Goal: Task Accomplishment & Management: Use online tool/utility

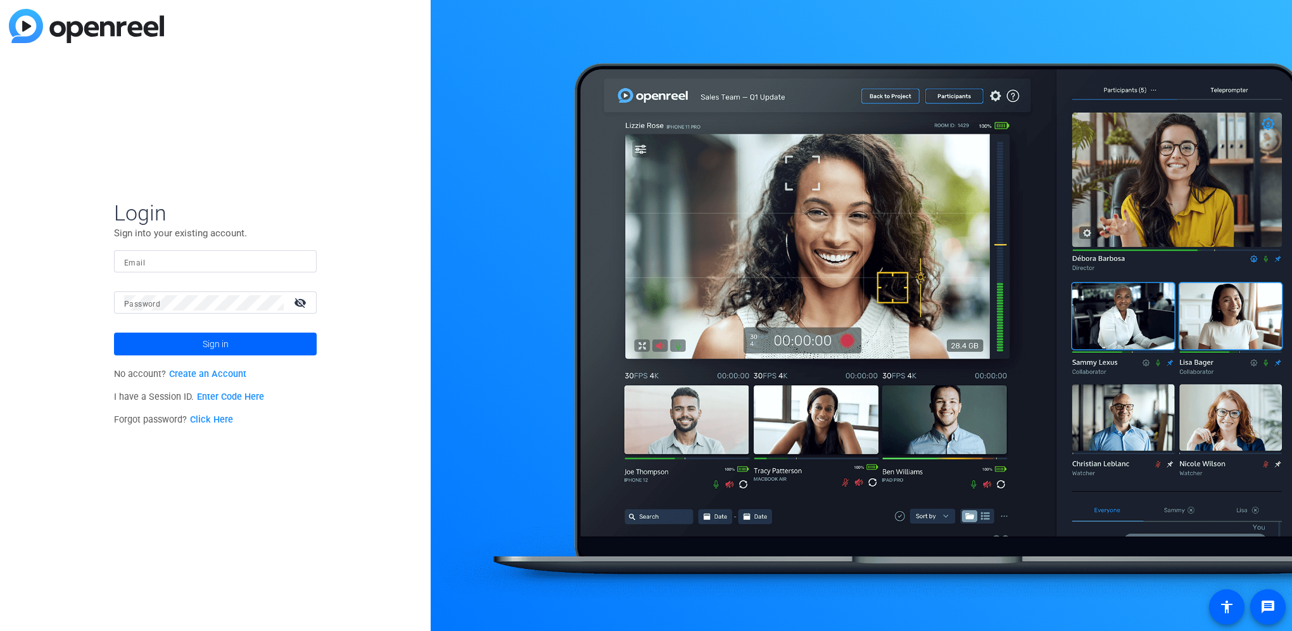
click at [170, 268] on input "Email" at bounding box center [215, 261] width 182 height 15
type input "oralia.spriggs@ascend.partners"
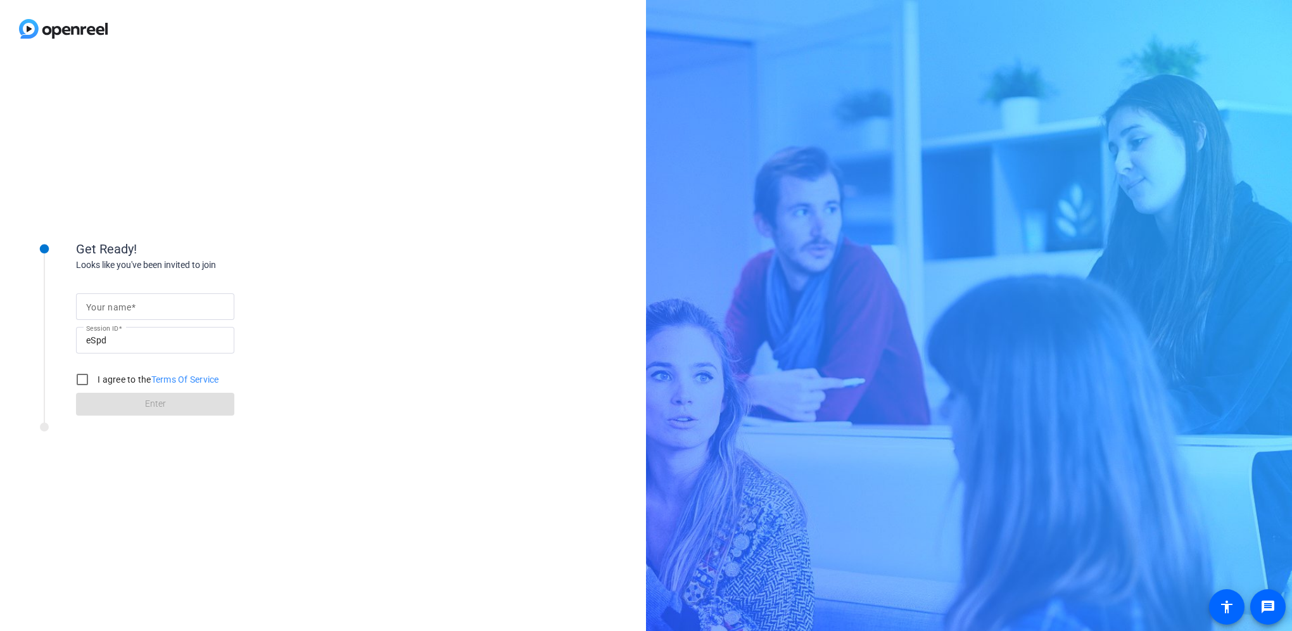
click at [119, 310] on mat-label "Your name" at bounding box center [108, 307] width 45 height 10
click at [119, 310] on input "Your name" at bounding box center [155, 306] width 138 height 15
type input "[PERSON_NAME]"
click at [86, 376] on input "I agree to the Terms Of Service" at bounding box center [82, 379] width 25 height 25
checkbox input "true"
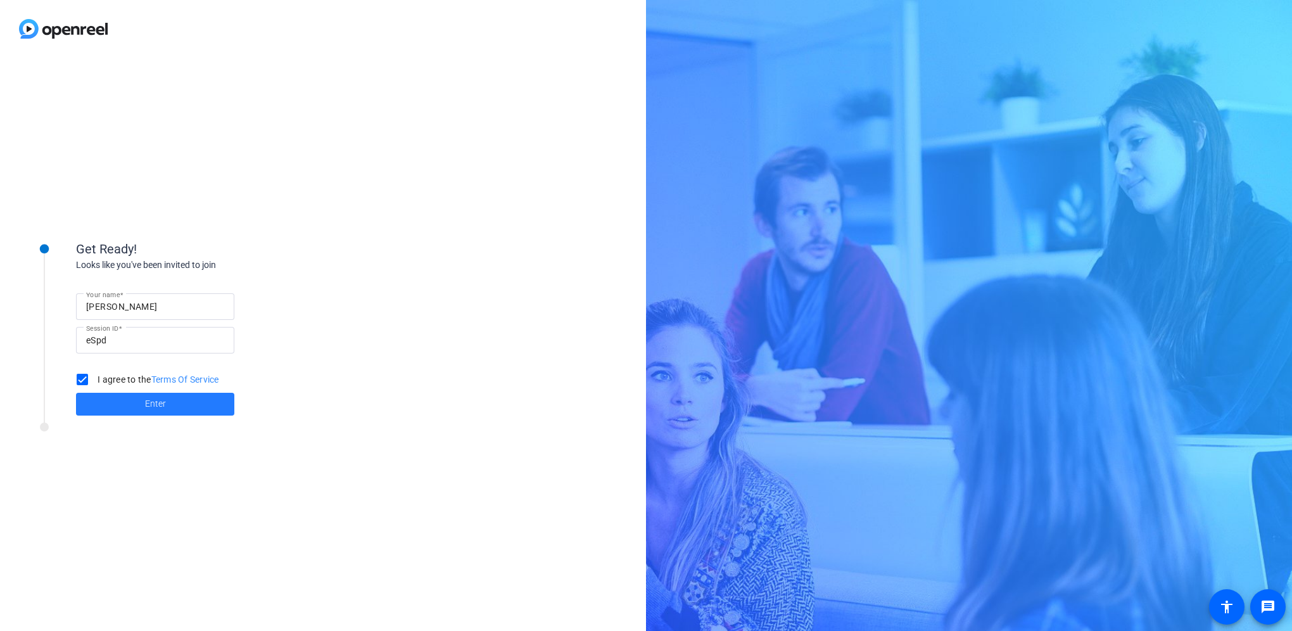
click at [114, 402] on span at bounding box center [155, 404] width 158 height 30
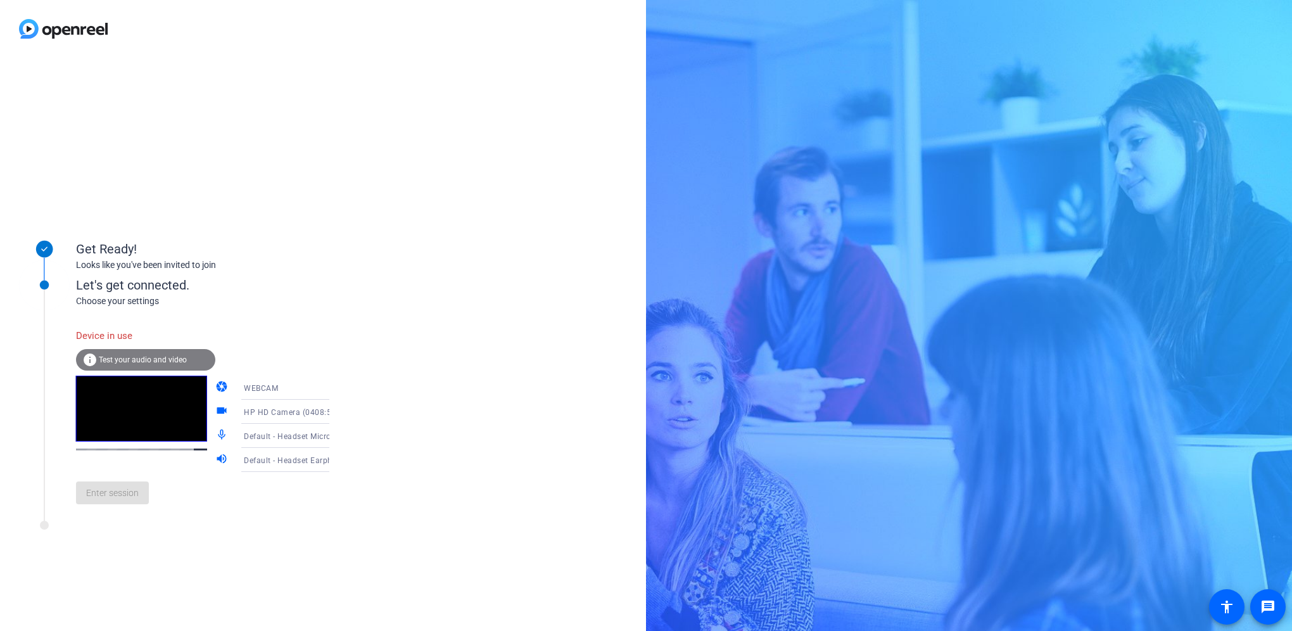
click at [116, 429] on video at bounding box center [141, 409] width 131 height 66
click at [127, 502] on div "Enter session" at bounding box center [215, 493] width 279 height 42
click at [142, 362] on span "Test your audio and video" at bounding box center [143, 359] width 88 height 9
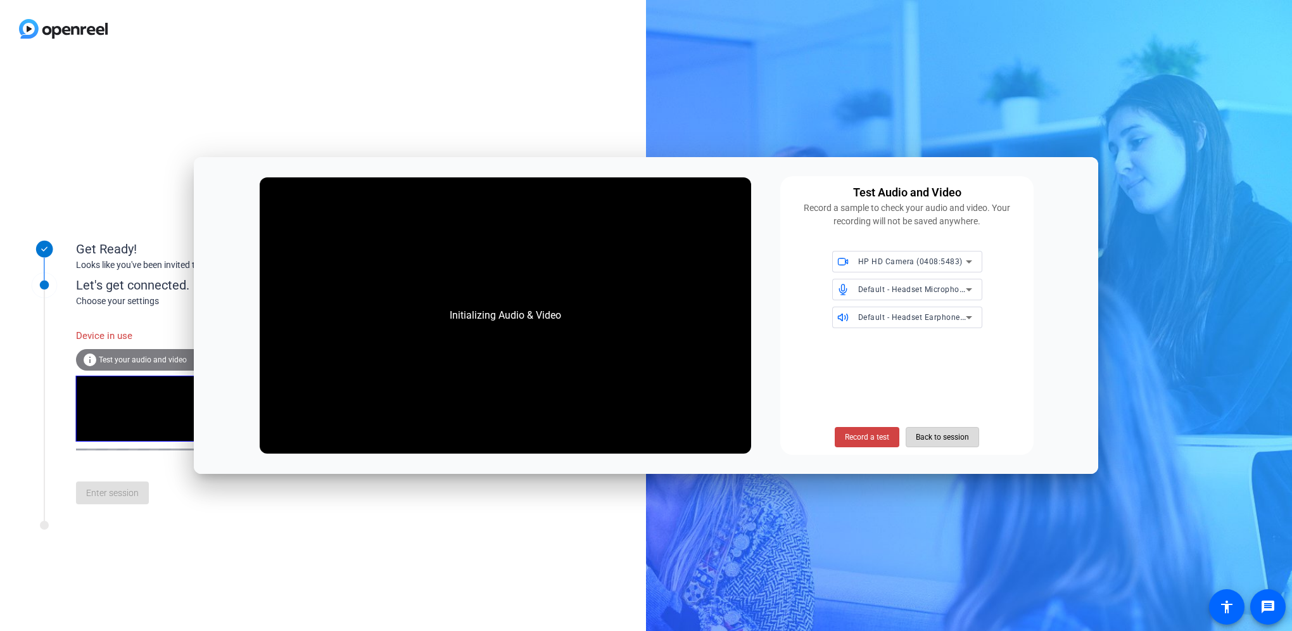
click at [926, 443] on span "Back to session" at bounding box center [942, 437] width 53 height 24
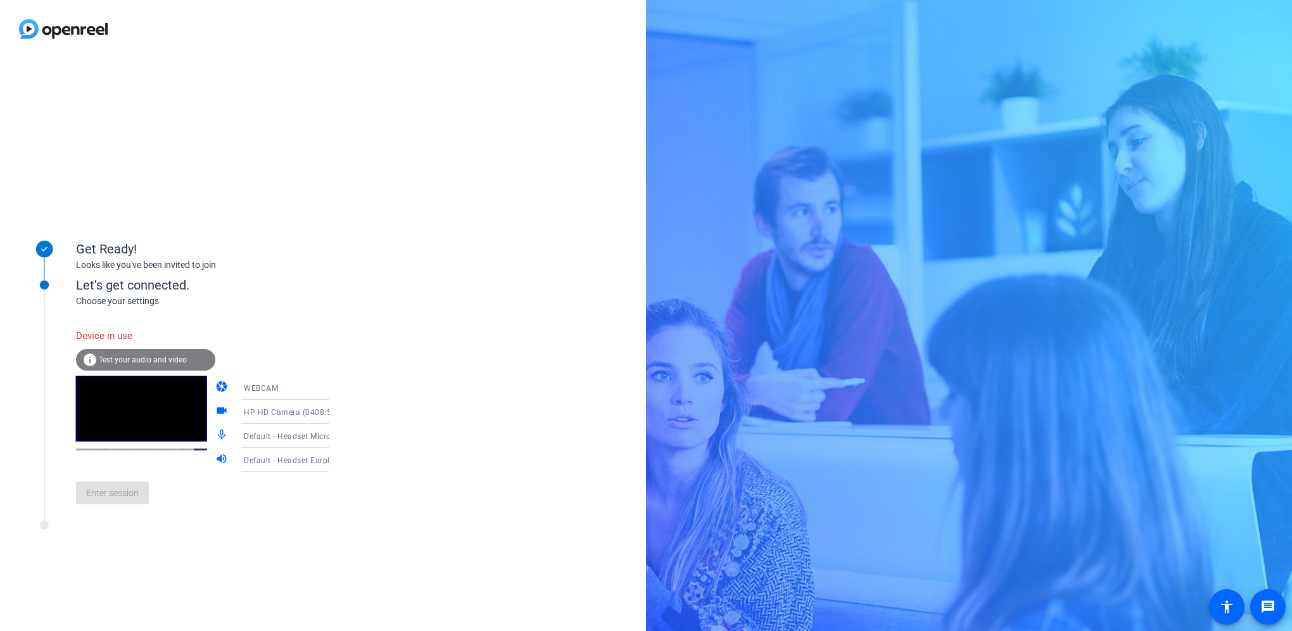
click at [335, 389] on icon at bounding box center [342, 387] width 15 height 15
click at [295, 405] on mat-option "WEBCAM" at bounding box center [275, 412] width 108 height 25
click at [94, 496] on div "Enter session" at bounding box center [215, 493] width 279 height 42
click at [101, 511] on div "Enter session" at bounding box center [215, 493] width 279 height 42
drag, startPoint x: 101, startPoint y: 511, endPoint x: 129, endPoint y: 443, distance: 72.7
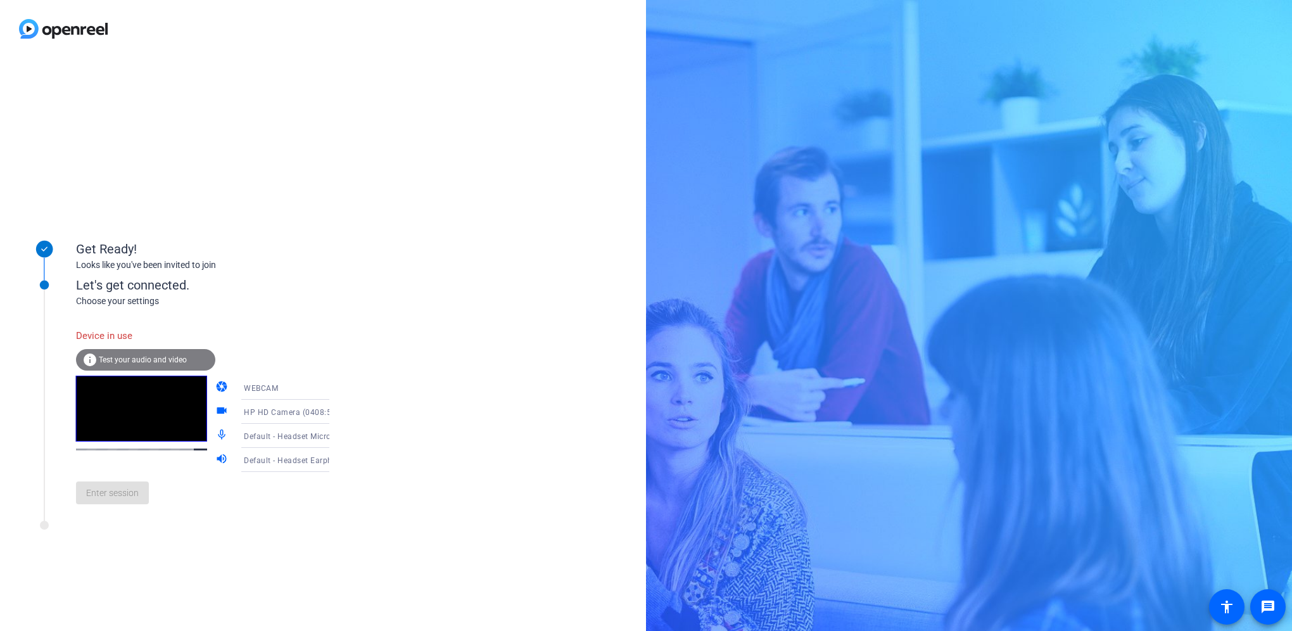
click at [101, 511] on div "Enter session" at bounding box center [215, 493] width 279 height 42
click at [127, 363] on span "Test your audio and video" at bounding box center [143, 359] width 88 height 9
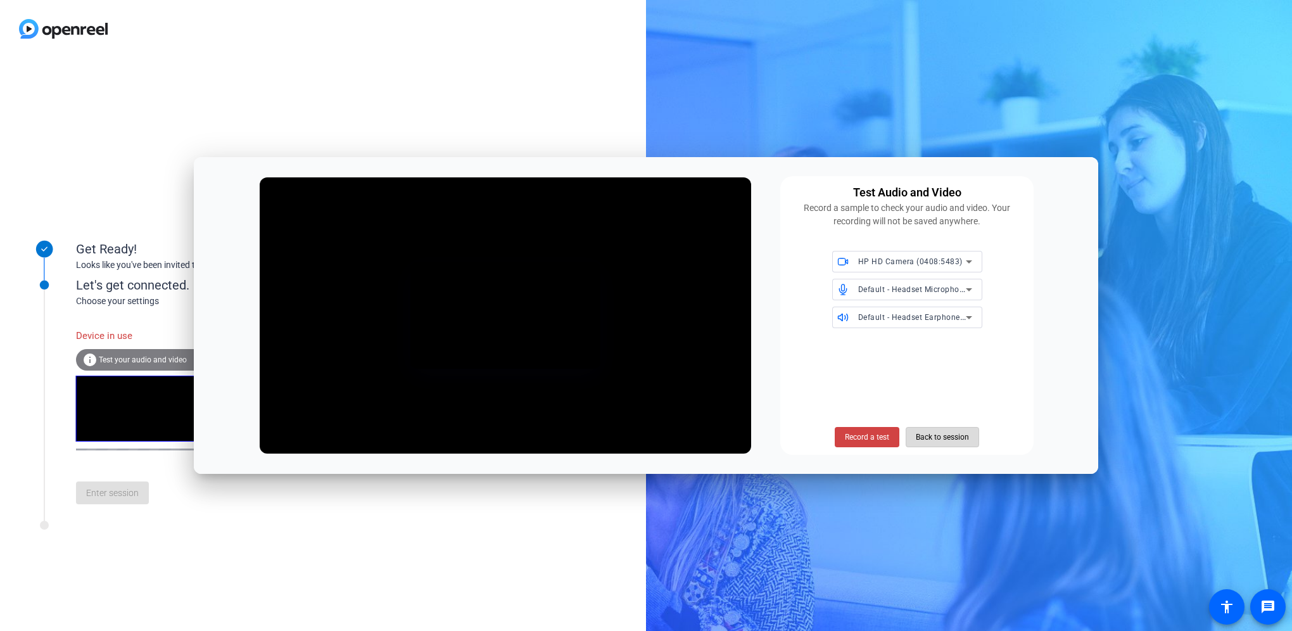
click at [947, 439] on span "Back to session" at bounding box center [942, 437] width 53 height 24
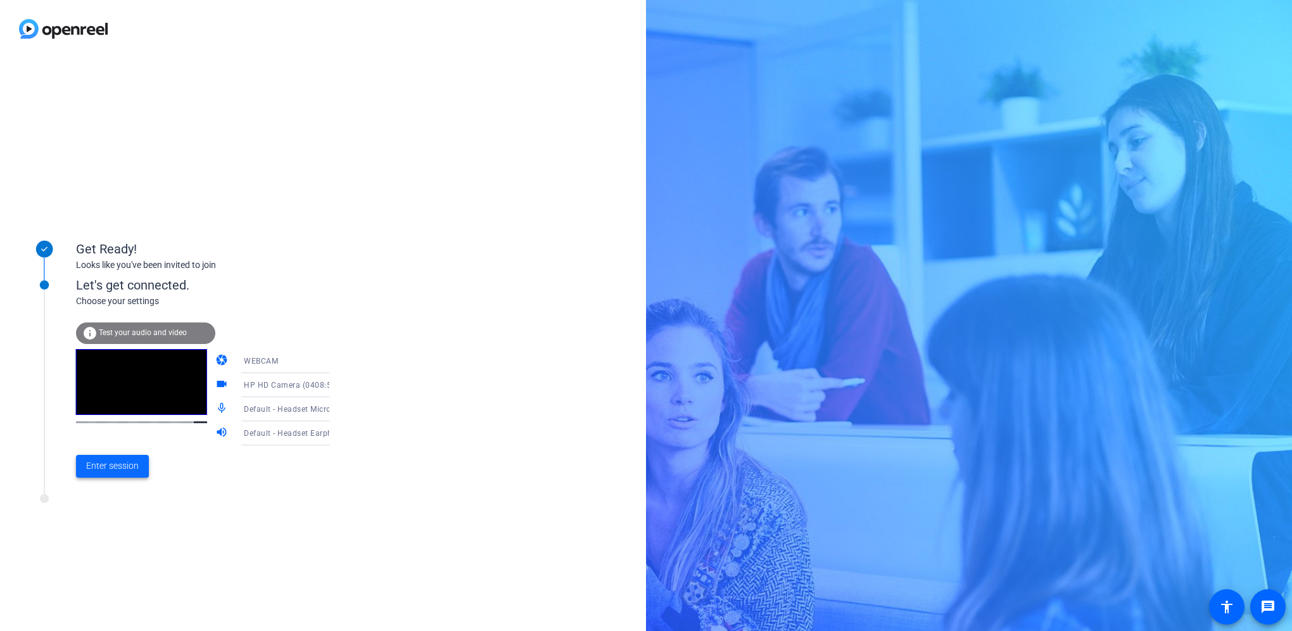
drag, startPoint x: 128, startPoint y: 470, endPoint x: 421, endPoint y: 378, distance: 307.0
click at [128, 471] on span "Enter session" at bounding box center [112, 465] width 53 height 13
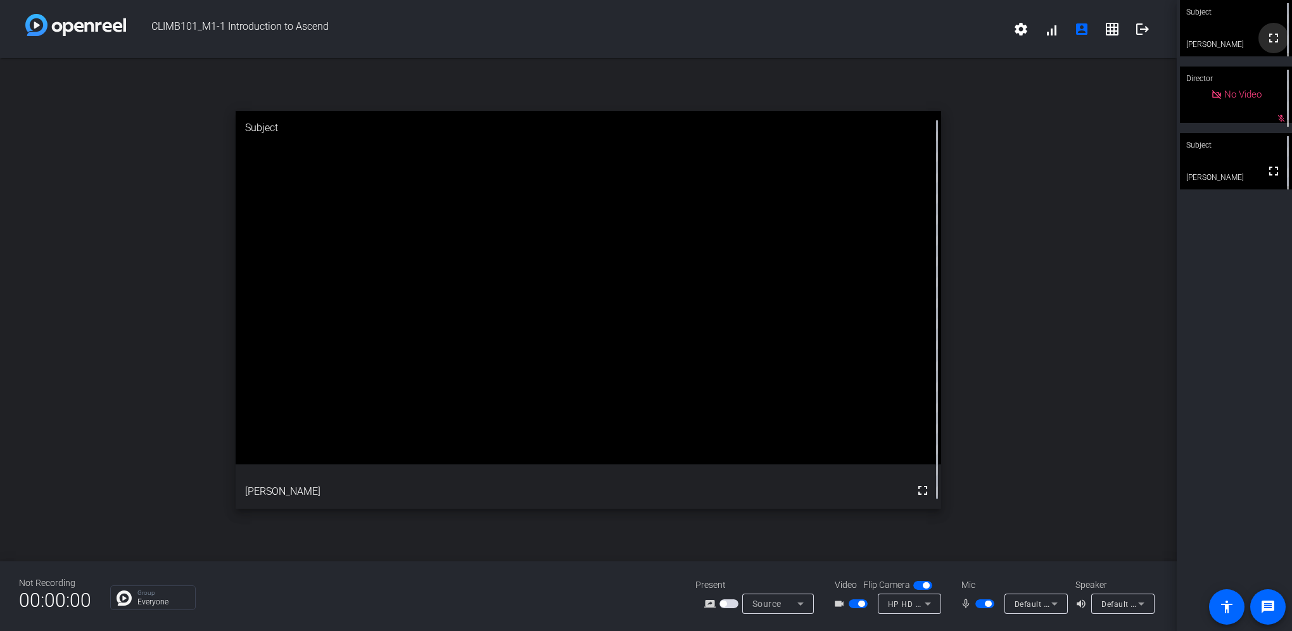
click at [1266, 34] on mat-icon "fullscreen" at bounding box center [1273, 37] width 15 height 15
click at [1244, 112] on div "No Video" at bounding box center [1236, 95] width 112 height 56
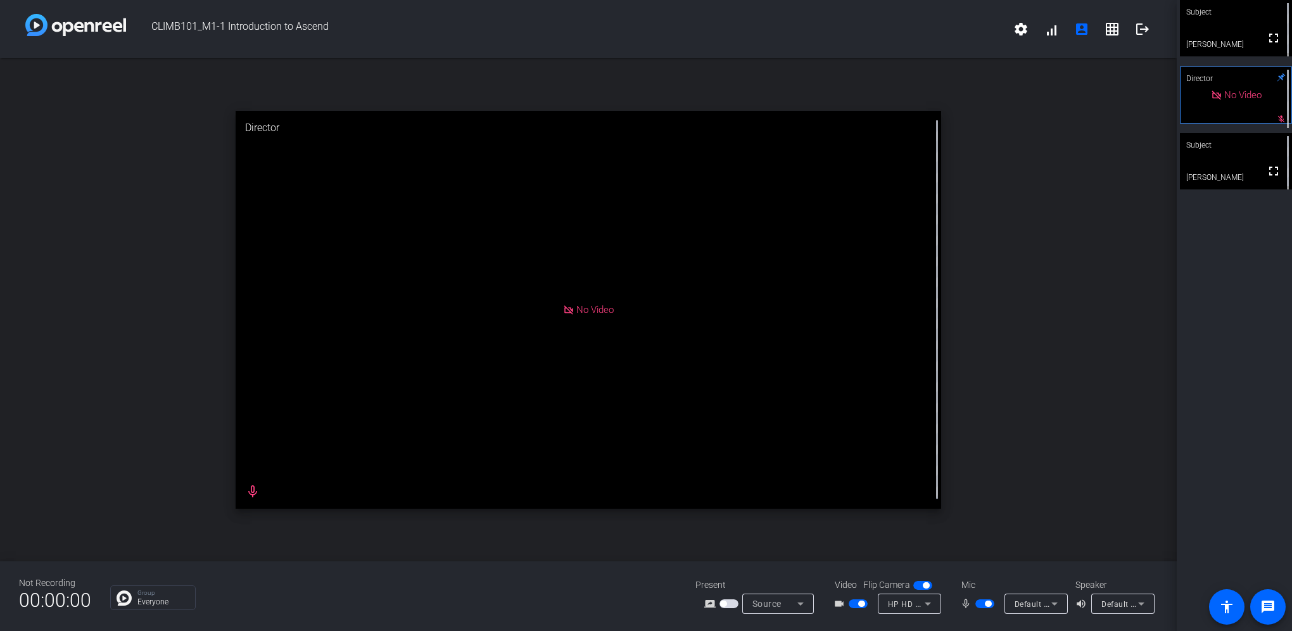
click at [1247, 46] on video at bounding box center [1236, 28] width 112 height 56
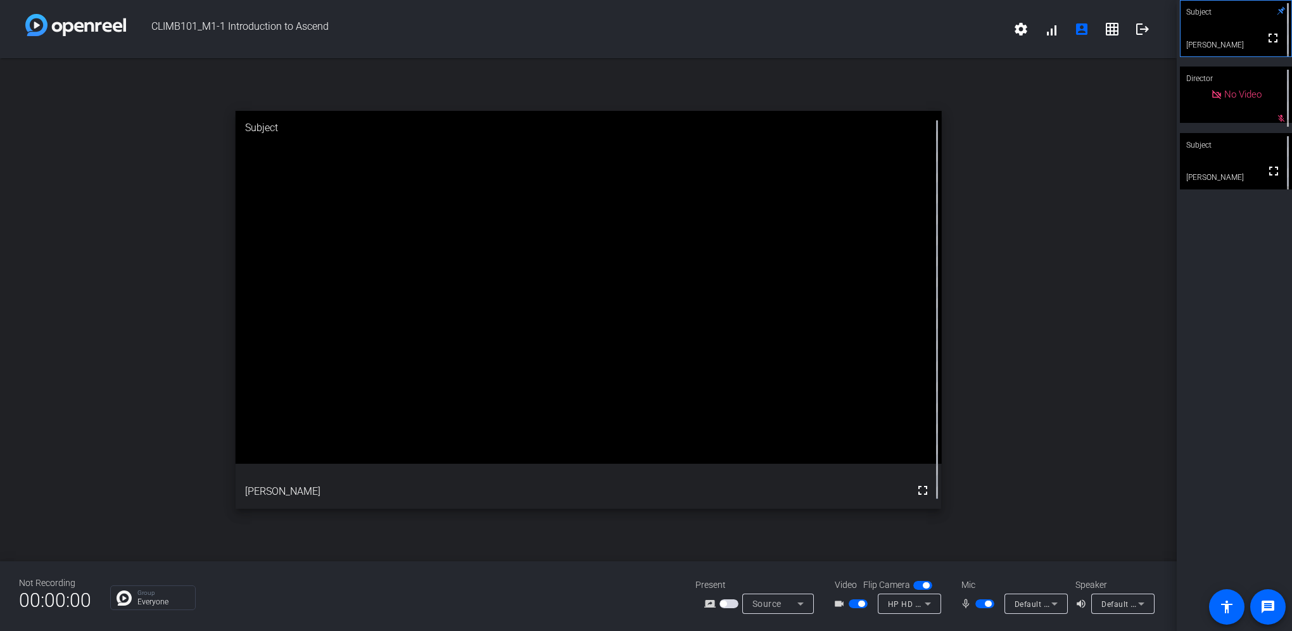
click at [1246, 45] on video at bounding box center [1236, 29] width 111 height 56
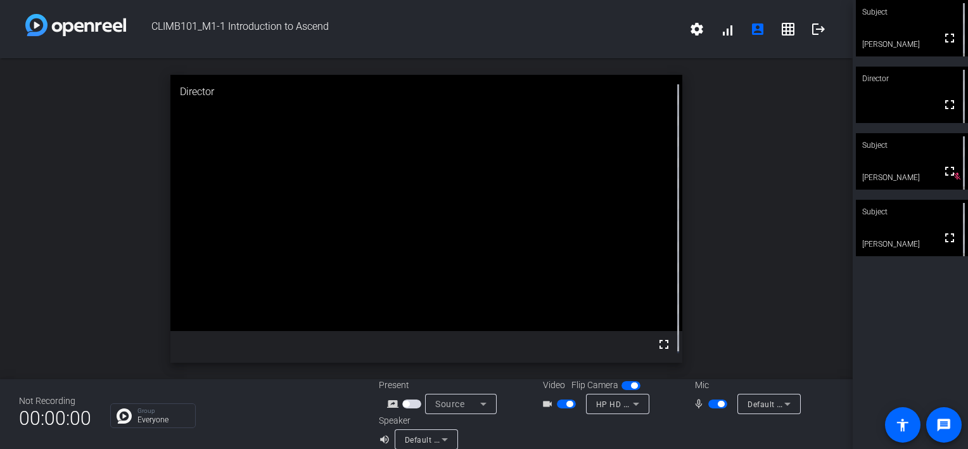
click at [708, 404] on span "button" at bounding box center [717, 403] width 19 height 9
click at [559, 404] on span "button" at bounding box center [566, 403] width 19 height 9
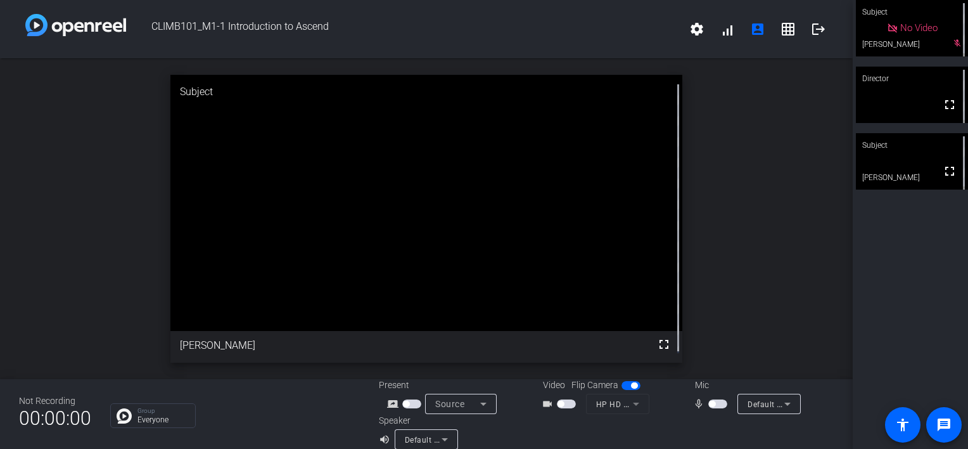
click at [715, 410] on div "mic_none" at bounding box center [715, 403] width 44 height 15
click at [714, 407] on span "button" at bounding box center [717, 403] width 19 height 9
click at [710, 406] on span "button" at bounding box center [717, 403] width 19 height 9
click at [709, 403] on span "button" at bounding box center [712, 403] width 6 height 6
click at [708, 403] on span "button" at bounding box center [717, 403] width 19 height 9
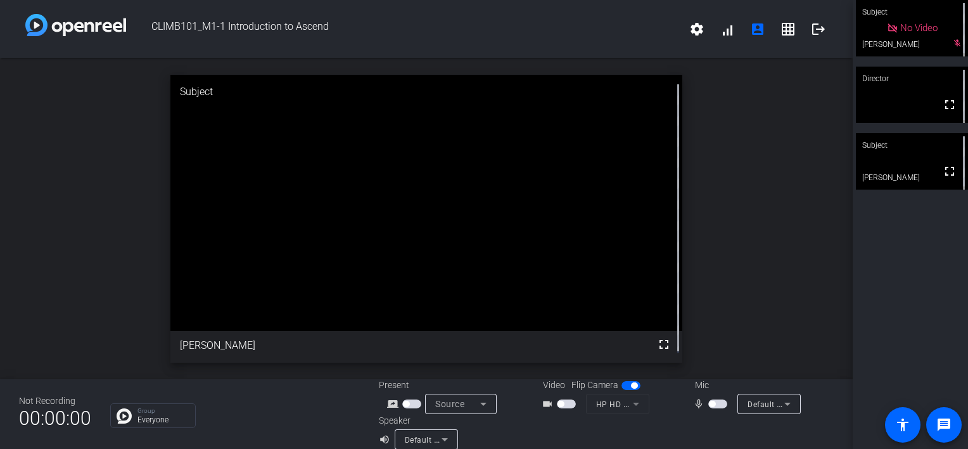
click at [710, 400] on span "button" at bounding box center [717, 403] width 19 height 9
click at [711, 406] on span "button" at bounding box center [717, 403] width 19 height 9
click at [719, 400] on span "button" at bounding box center [717, 403] width 19 height 9
drag, startPoint x: 706, startPoint y: 402, endPoint x: 748, endPoint y: 329, distance: 84.0
click at [708, 402] on span "button" at bounding box center [717, 403] width 19 height 9
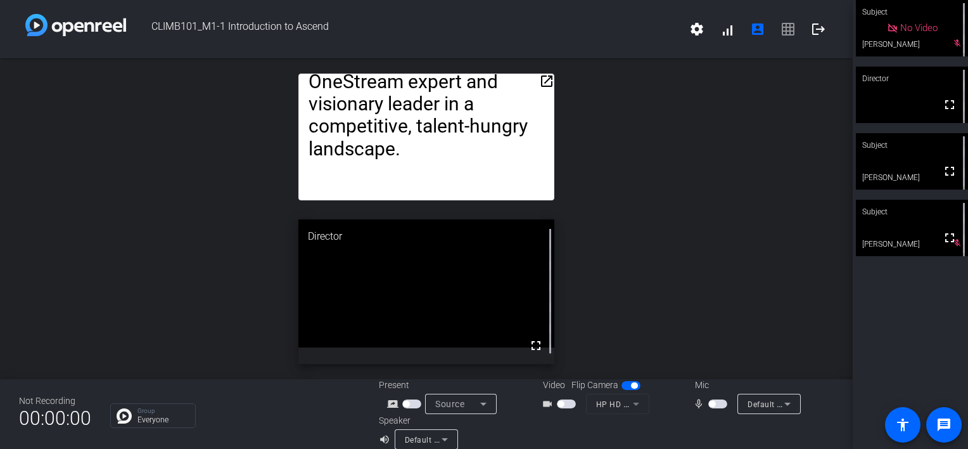
click at [709, 401] on span "button" at bounding box center [712, 403] width 6 height 6
click at [708, 401] on span "button" at bounding box center [717, 403] width 19 height 9
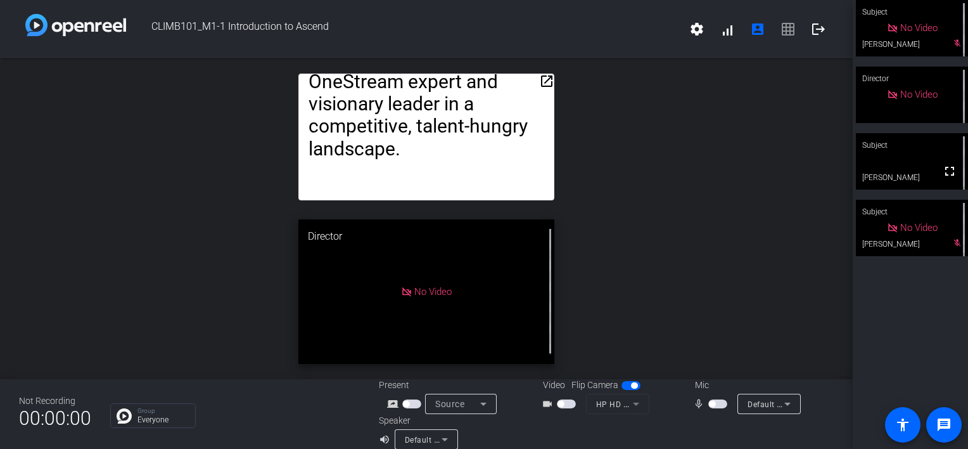
click at [718, 406] on span "button" at bounding box center [717, 403] width 19 height 9
click at [709, 403] on span "button" at bounding box center [717, 403] width 19 height 9
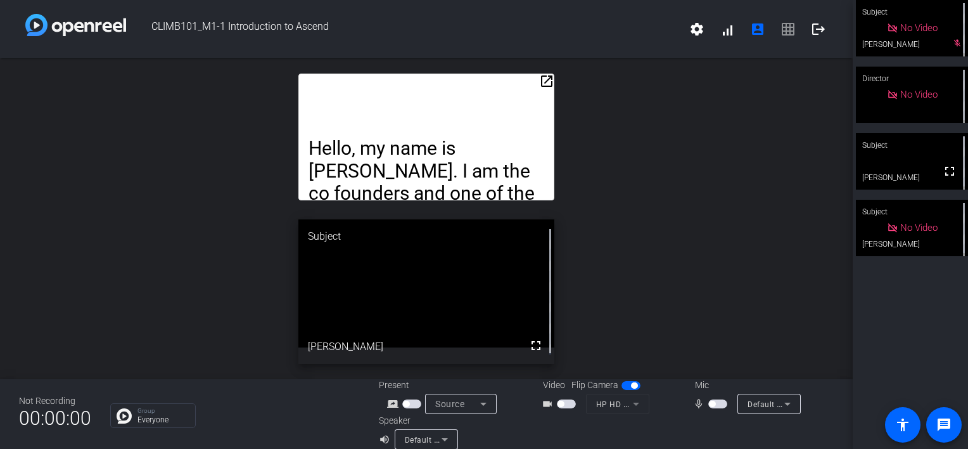
click at [715, 407] on span "button" at bounding box center [717, 403] width 19 height 9
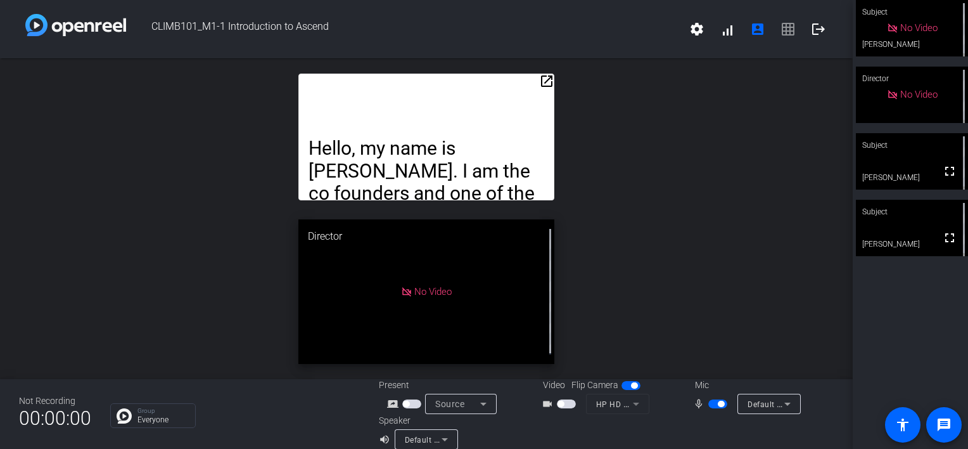
click at [708, 404] on span "button" at bounding box center [717, 403] width 19 height 9
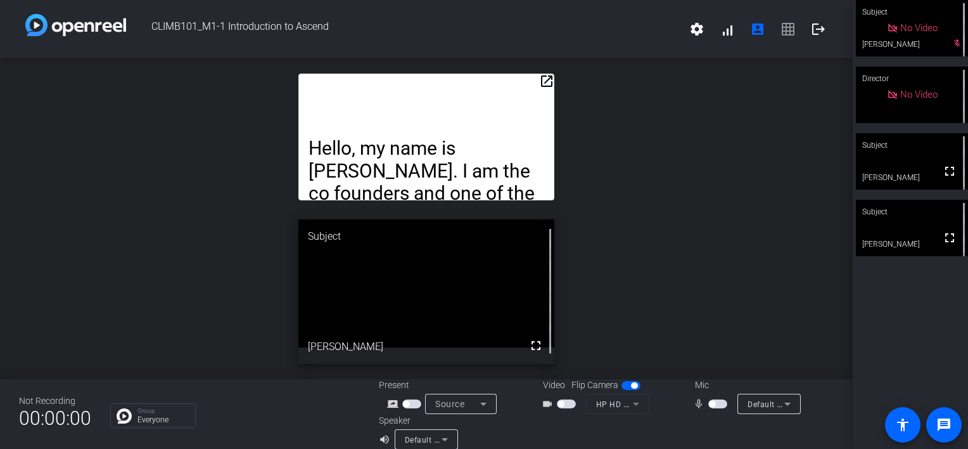
click at [713, 399] on span "button" at bounding box center [717, 403] width 19 height 9
click at [710, 403] on span "button" at bounding box center [717, 403] width 19 height 9
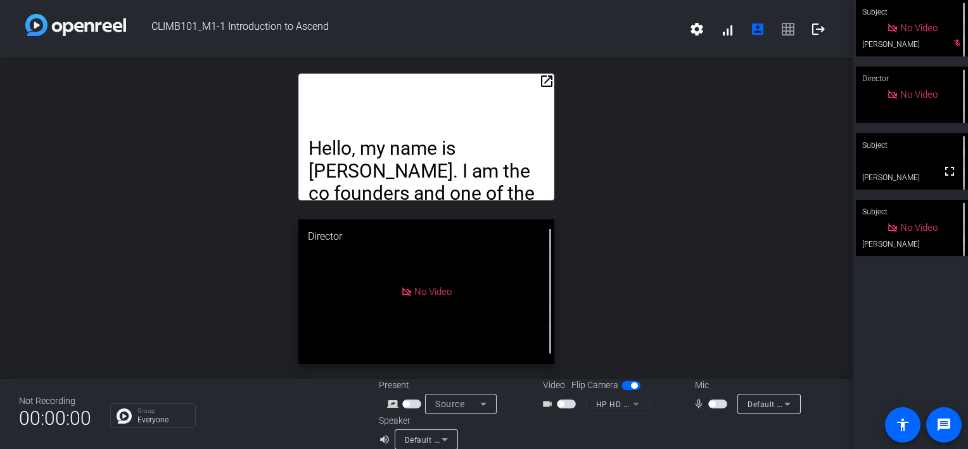
click at [715, 408] on mat-slide-toggle at bounding box center [719, 403] width 22 height 13
click at [712, 402] on span "button" at bounding box center [717, 403] width 19 height 9
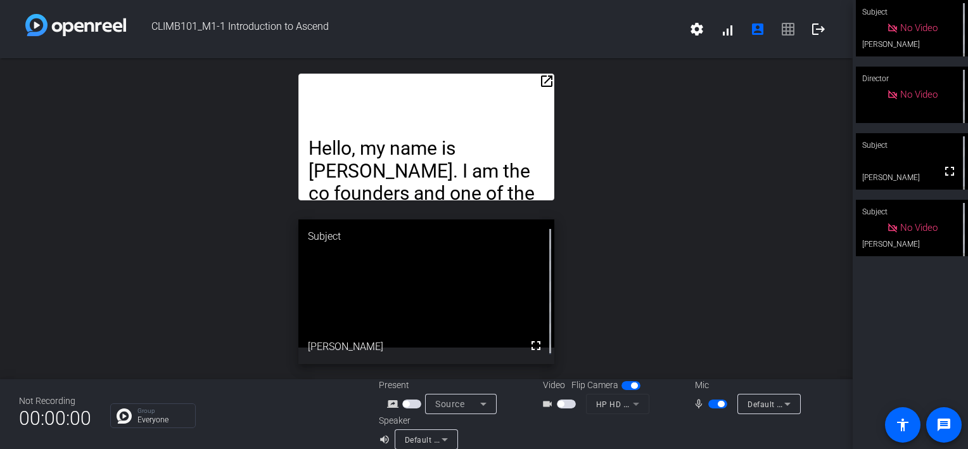
click at [709, 406] on span "button" at bounding box center [717, 403] width 19 height 9
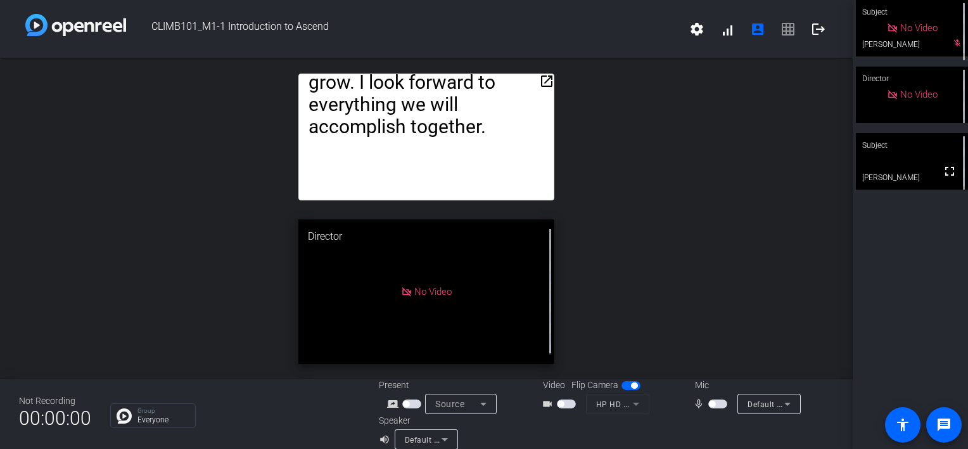
click at [710, 404] on span "button" at bounding box center [712, 403] width 6 height 6
click at [708, 407] on span "button" at bounding box center [717, 403] width 19 height 9
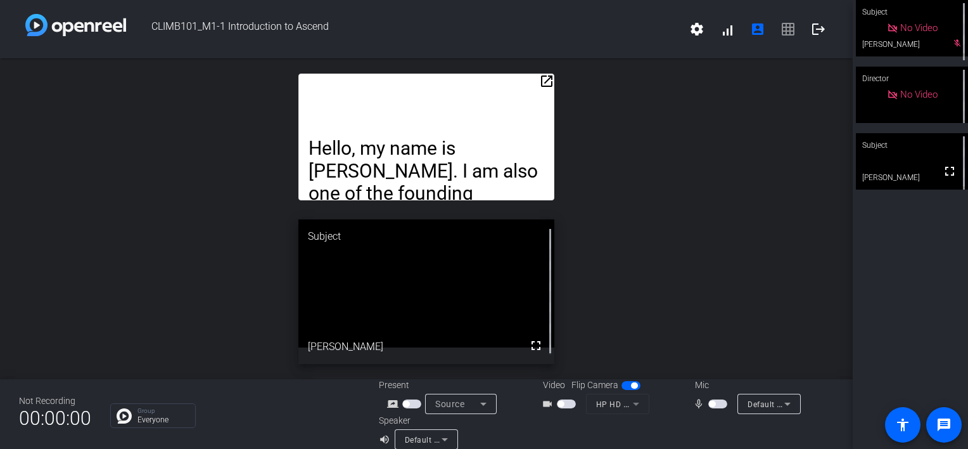
drag, startPoint x: 714, startPoint y: 405, endPoint x: 746, endPoint y: 305, distance: 105.6
click at [714, 405] on span "button" at bounding box center [717, 403] width 19 height 9
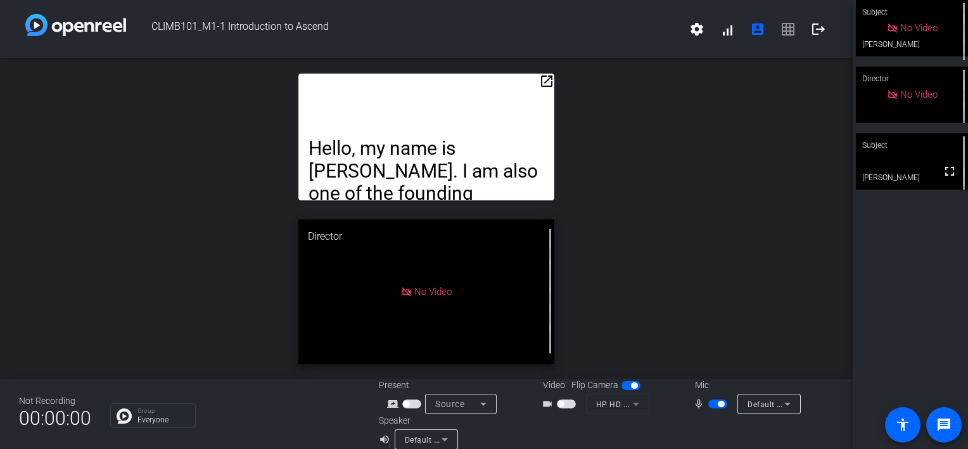
click at [712, 406] on span "button" at bounding box center [717, 403] width 19 height 9
click at [713, 405] on span "button" at bounding box center [717, 403] width 19 height 9
click at [566, 408] on mat-slide-toggle at bounding box center [568, 403] width 22 height 13
click at [566, 407] on span "button" at bounding box center [566, 403] width 19 height 9
click at [647, 198] on div "open_in_new Hello, my name is [PERSON_NAME]. I am also one of the founding part…" at bounding box center [426, 218] width 853 height 321
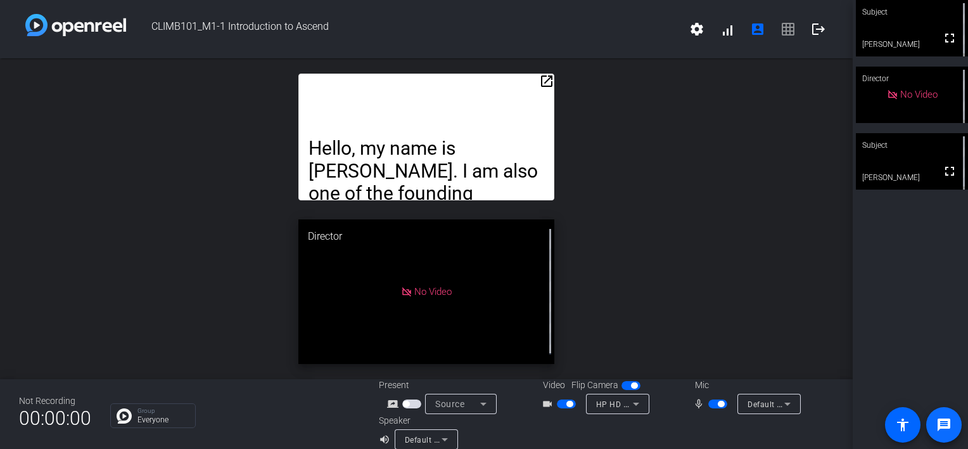
click at [938, 428] on mat-icon "message" at bounding box center [943, 424] width 15 height 15
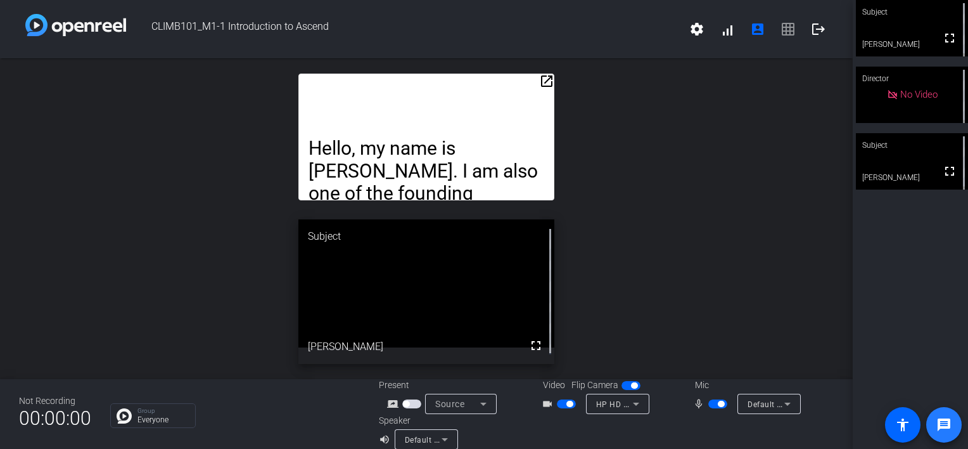
click at [943, 423] on mat-icon "message" at bounding box center [943, 424] width 15 height 15
